Goal: Task Accomplishment & Management: Manage account settings

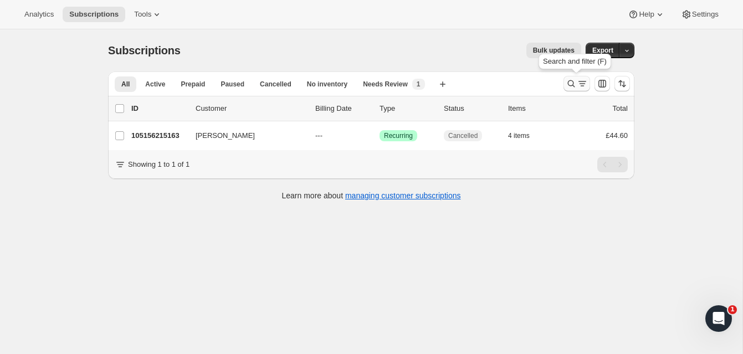
click at [569, 80] on icon "Search and filter results" at bounding box center [571, 83] width 11 height 11
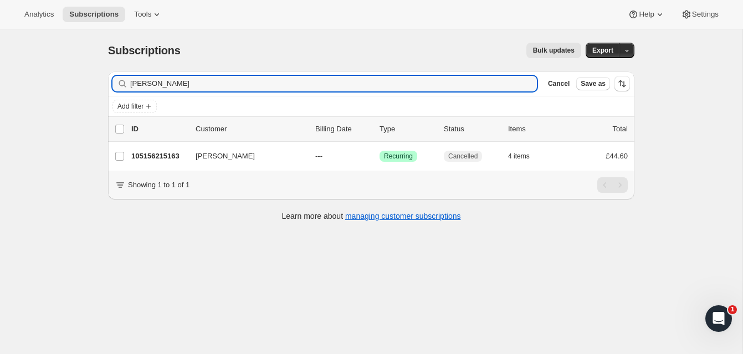
drag, startPoint x: 186, startPoint y: 84, endPoint x: 113, endPoint y: 78, distance: 73.5
click at [113, 78] on div "Jaemien Serrano Clear" at bounding box center [325, 84] width 425 height 16
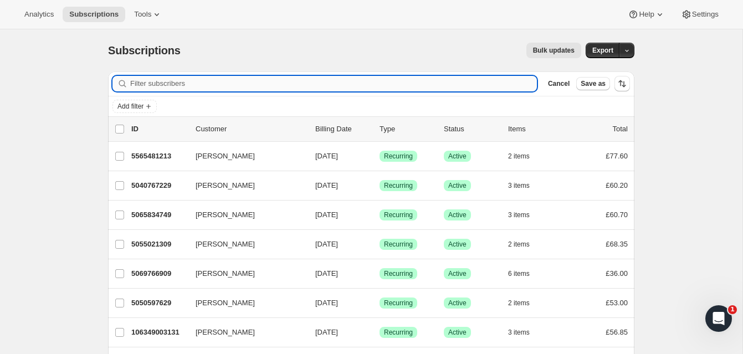
click at [137, 81] on input "Filter subscribers" at bounding box center [333, 84] width 407 height 16
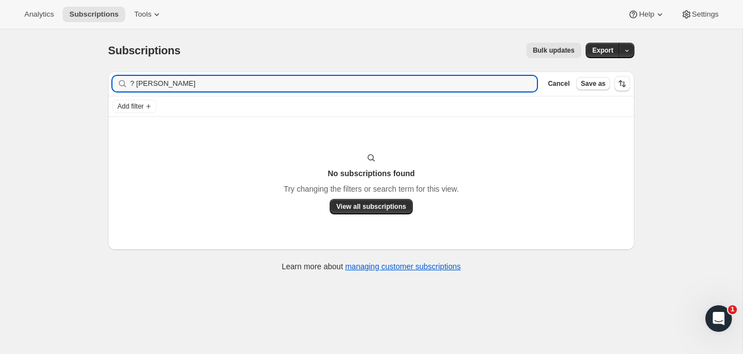
click at [129, 84] on div "? Sarah Harman Clear" at bounding box center [325, 84] width 425 height 16
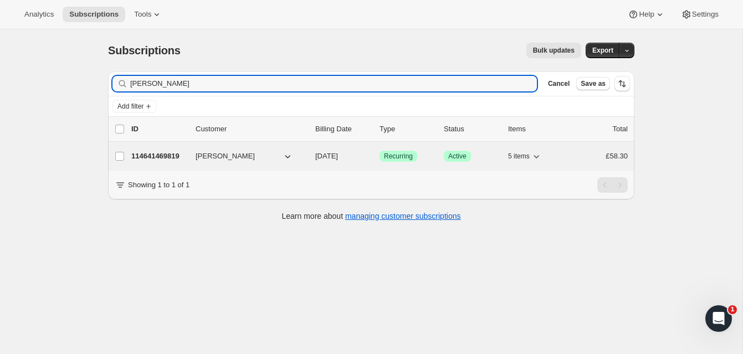
type input "Sarah Harman"
click at [178, 154] on p "114641469819" at bounding box center [158, 156] width 55 height 11
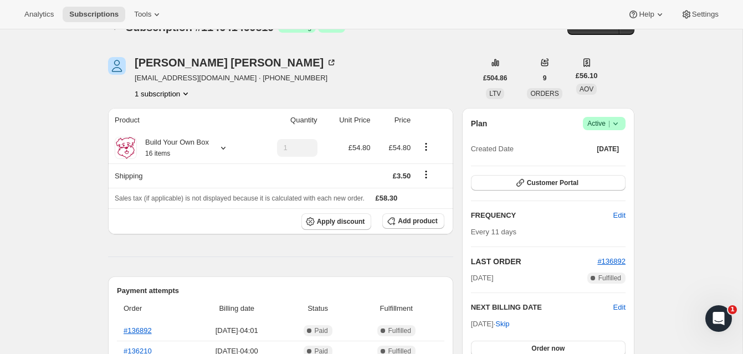
scroll to position [23, 0]
click at [600, 120] on span "Active |" at bounding box center [605, 124] width 34 height 11
click at [598, 161] on span "Cancel subscription" at bounding box center [601, 165] width 63 height 8
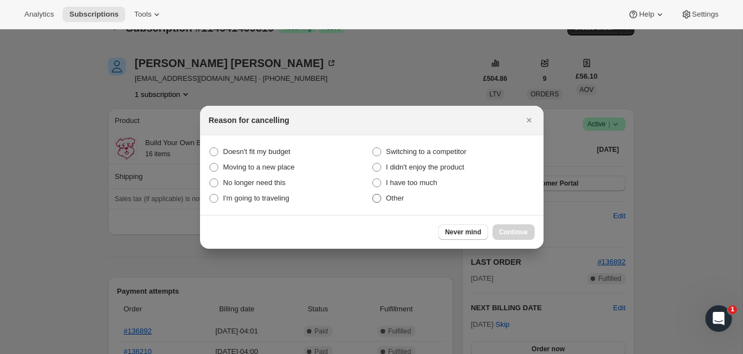
click at [379, 202] on span ":rcc:" at bounding box center [377, 198] width 9 height 9
click at [373, 195] on input "Other" at bounding box center [373, 194] width 1 height 1
radio input "true"
click at [518, 229] on span "Continue" at bounding box center [513, 232] width 29 height 9
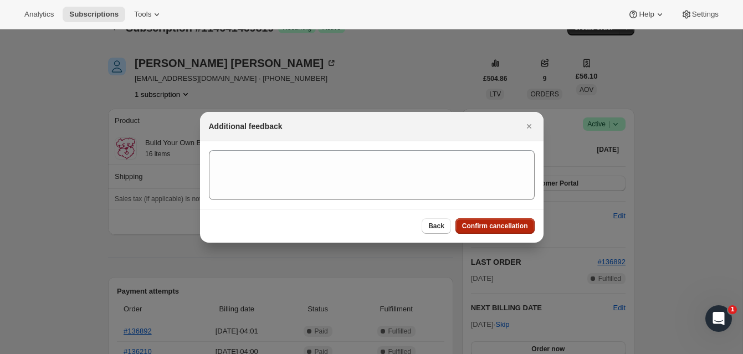
click at [514, 220] on button "Confirm cancellation" at bounding box center [495, 226] width 79 height 16
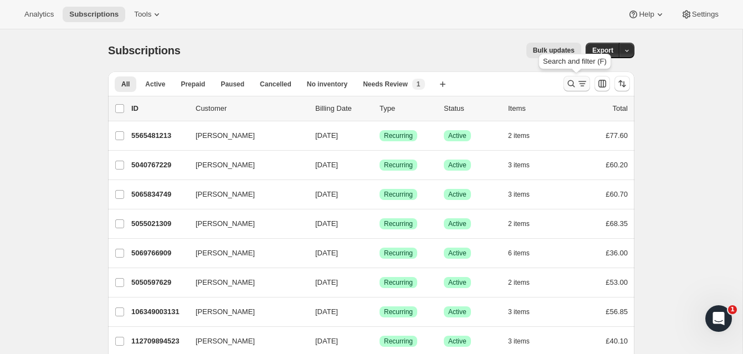
click at [570, 80] on icon "Search and filter results" at bounding box center [571, 83] width 11 height 11
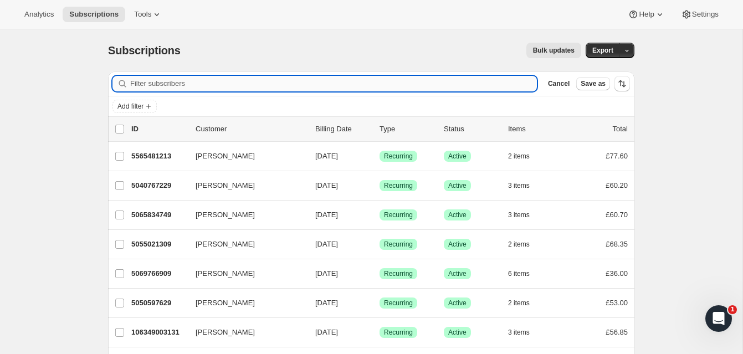
click at [206, 83] on input "Filter subscribers" at bounding box center [333, 84] width 407 height 16
paste input "[EMAIL_ADDRESS][DOMAIN_NAME]"
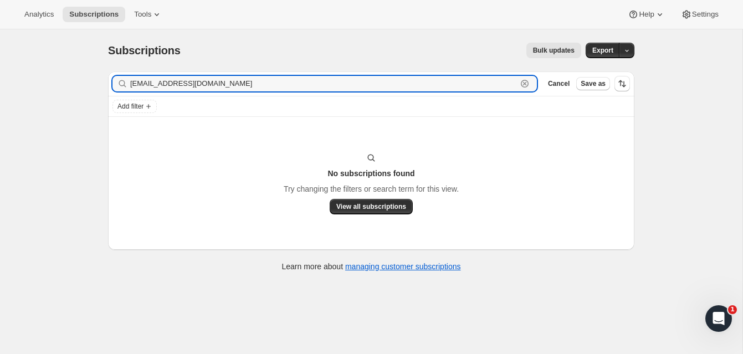
type input "[EMAIL_ADDRESS][DOMAIN_NAME]"
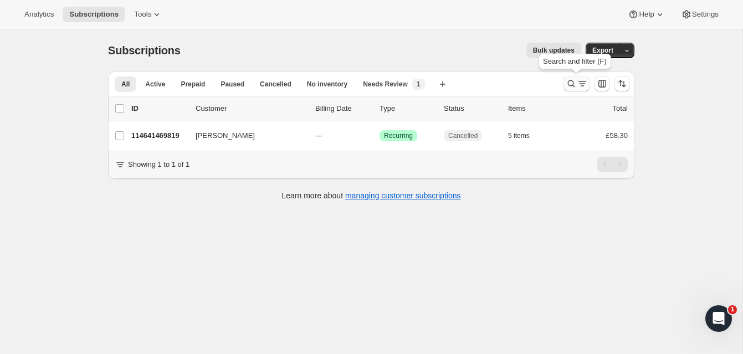
click at [570, 81] on icon "Search and filter results" at bounding box center [571, 83] width 11 height 11
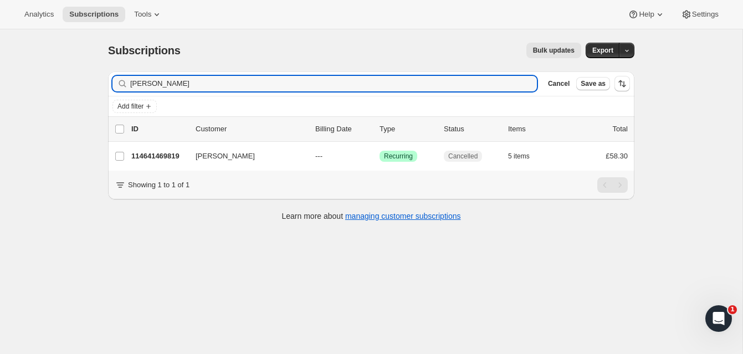
drag, startPoint x: 182, startPoint y: 84, endPoint x: 108, endPoint y: 74, distance: 74.9
click at [108, 74] on div "Filter subscribers [PERSON_NAME] Clear Cancel Save as" at bounding box center [371, 84] width 527 height 24
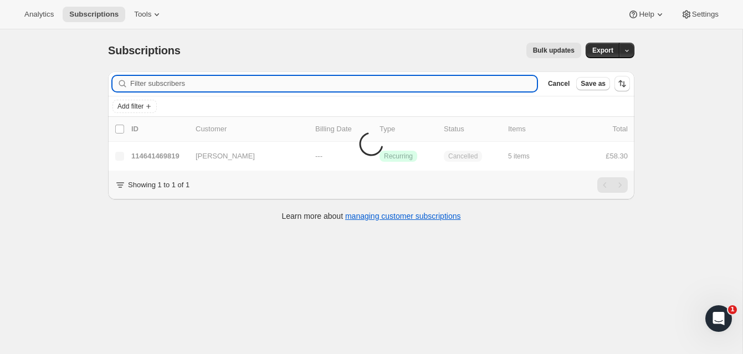
click at [152, 82] on input "Filter subscribers" at bounding box center [333, 84] width 407 height 16
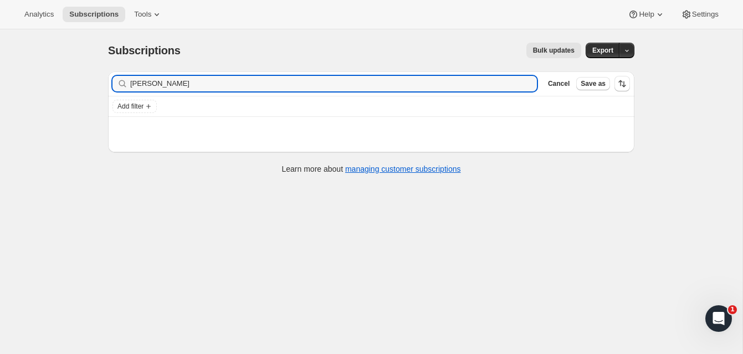
type input "Sylvia Lomas"
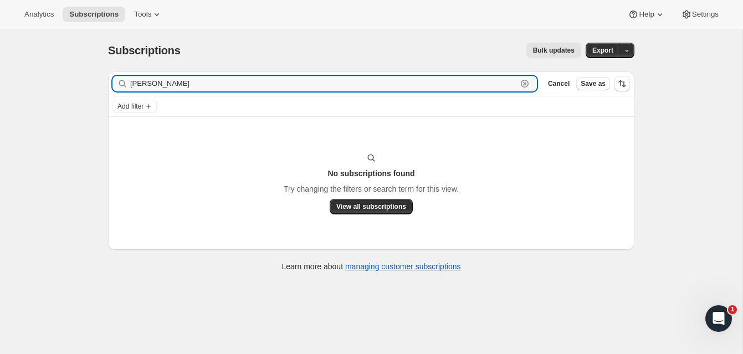
drag, startPoint x: 174, startPoint y: 84, endPoint x: 121, endPoint y: 82, distance: 52.7
click at [121, 82] on div "Sylvia Lomas Clear" at bounding box center [325, 84] width 425 height 16
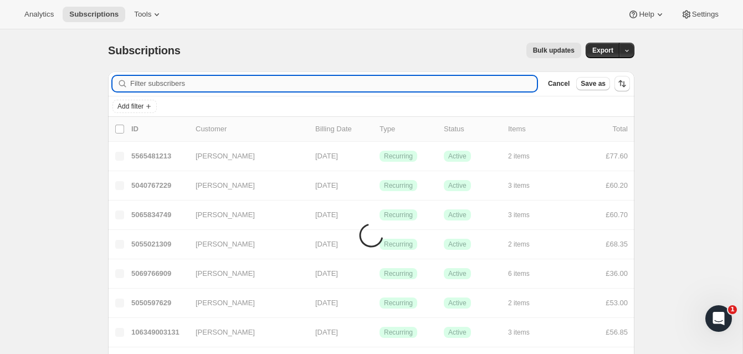
click at [144, 84] on input "Filter subscribers" at bounding box center [333, 84] width 407 height 16
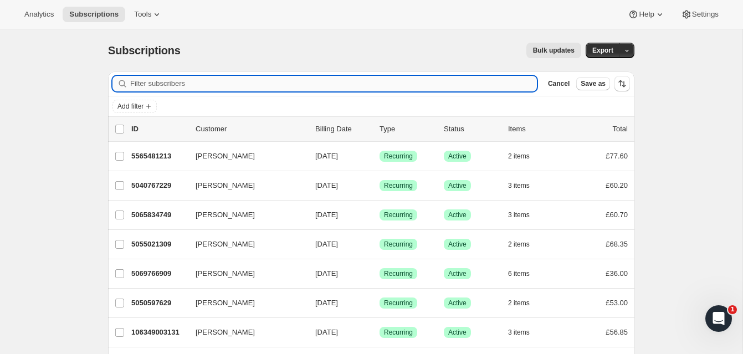
paste input "[EMAIL_ADDRESS][DOMAIN_NAME]"
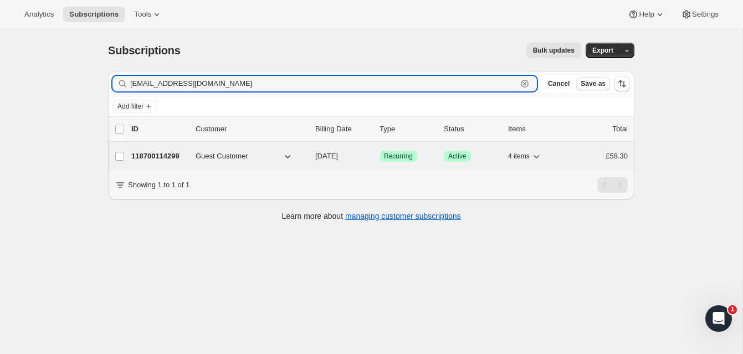
type input "[EMAIL_ADDRESS][DOMAIN_NAME]"
click at [164, 155] on p "118700114299" at bounding box center [158, 156] width 55 height 11
